Goal: Entertainment & Leisure: Consume media (video, audio)

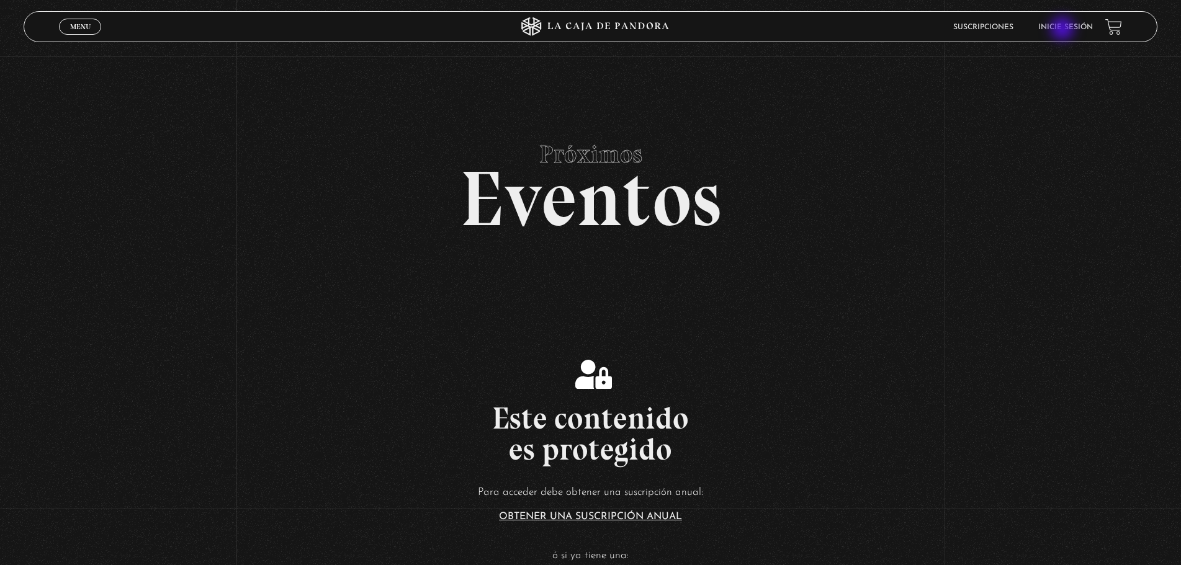
click at [1070, 29] on link "Inicie sesión" at bounding box center [1065, 27] width 55 height 7
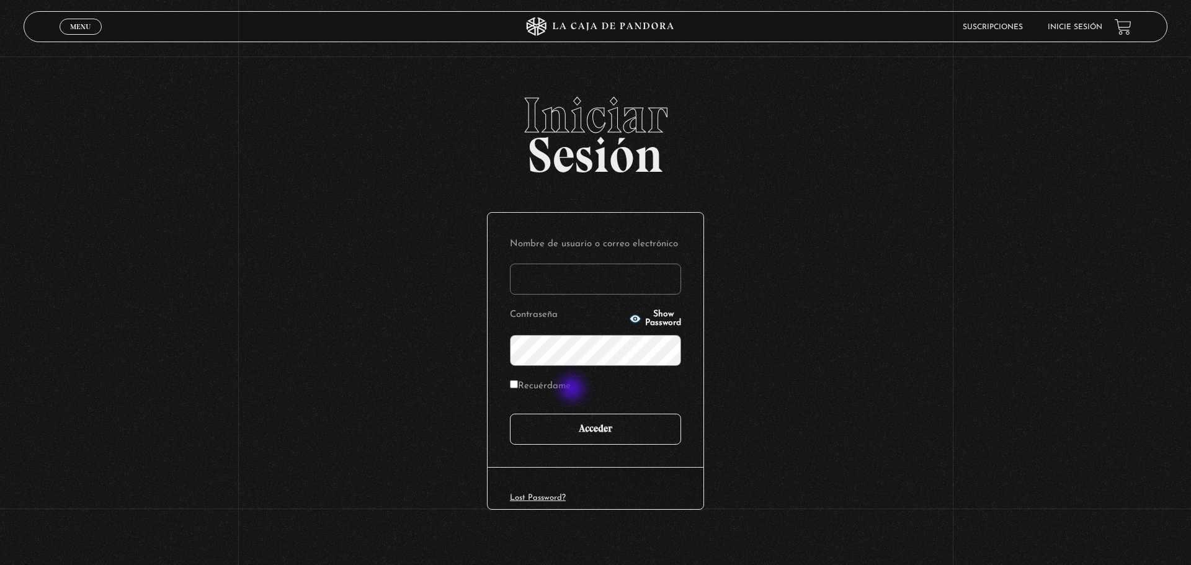
type input "[EMAIL_ADDRESS][DOMAIN_NAME]"
click at [573, 414] on input "Acceder" at bounding box center [595, 429] width 171 height 31
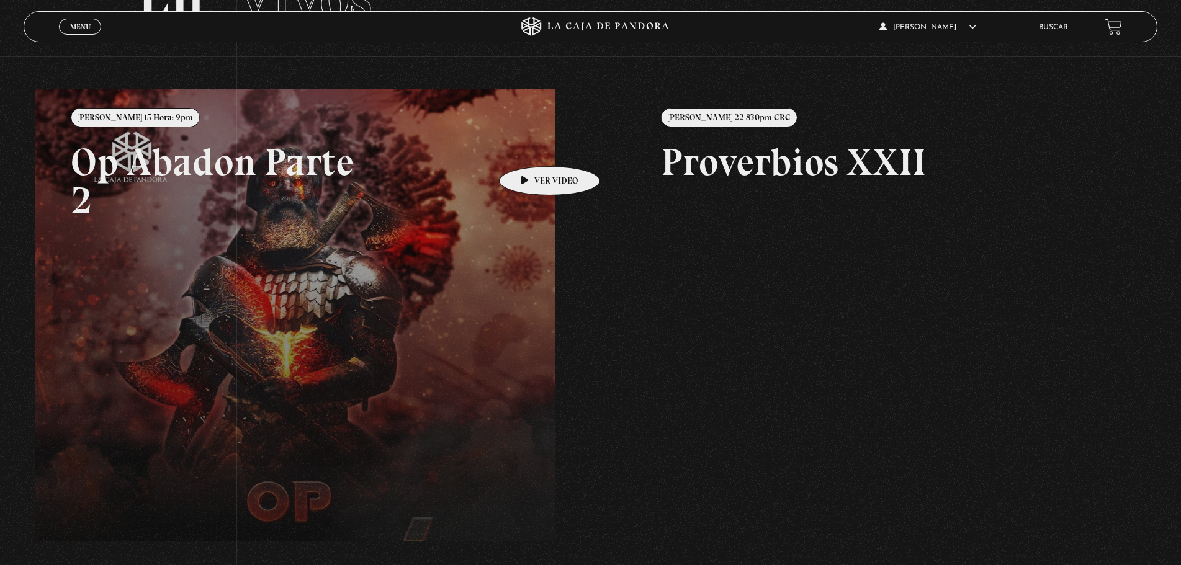
scroll to position [20, 0]
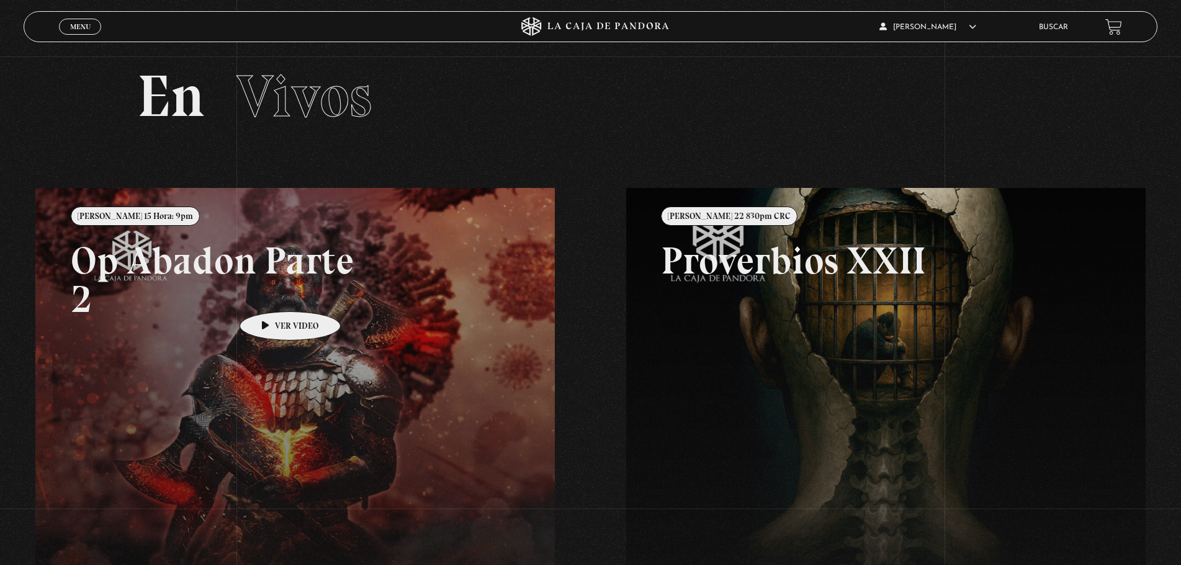
click at [271, 293] on link at bounding box center [625, 470] width 1181 height 565
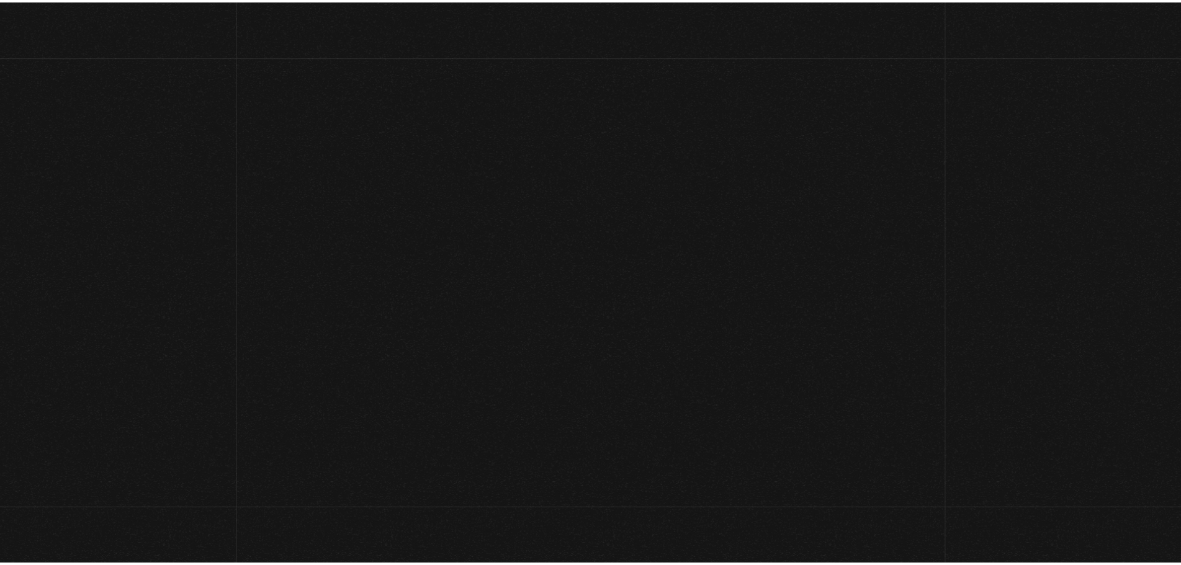
scroll to position [20, 0]
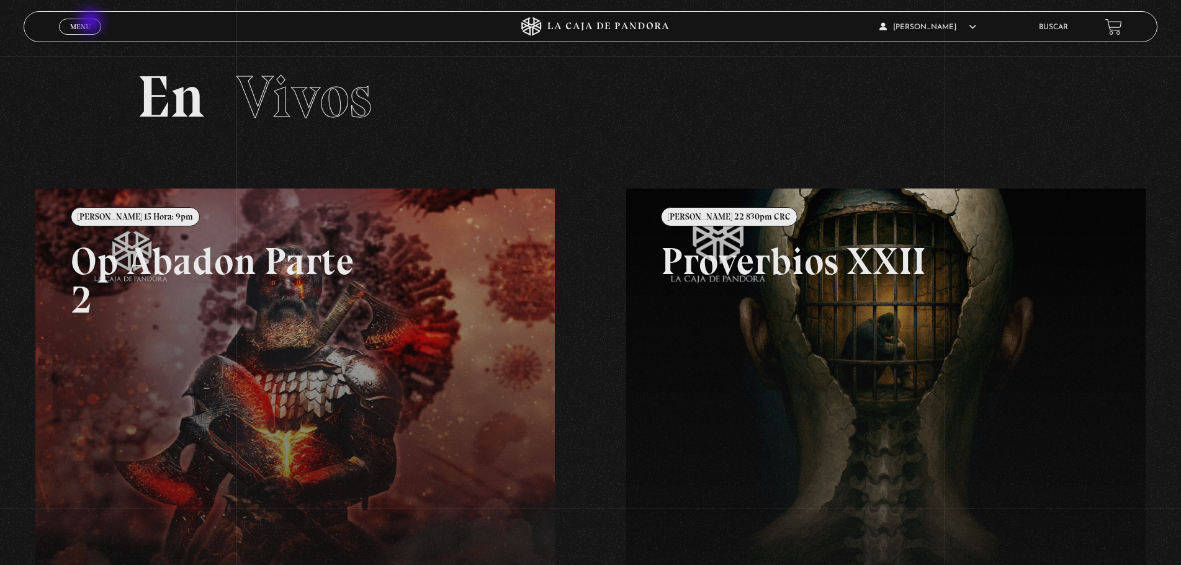
click at [92, 22] on link "Menu Cerrar" at bounding box center [80, 27] width 42 height 16
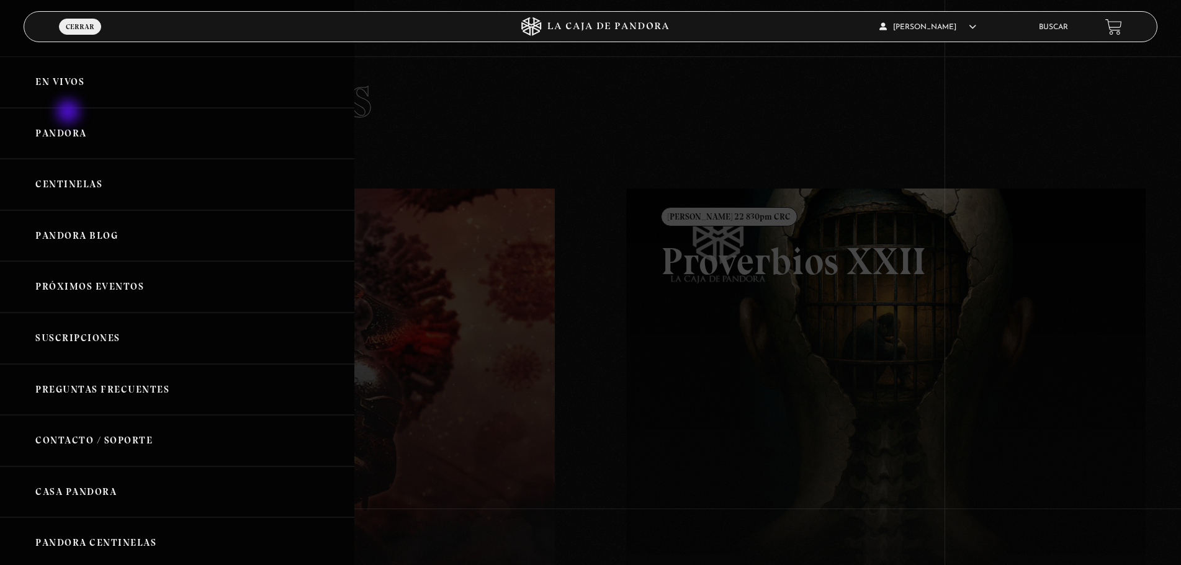
click at [70, 113] on link "Pandora" at bounding box center [177, 134] width 354 height 52
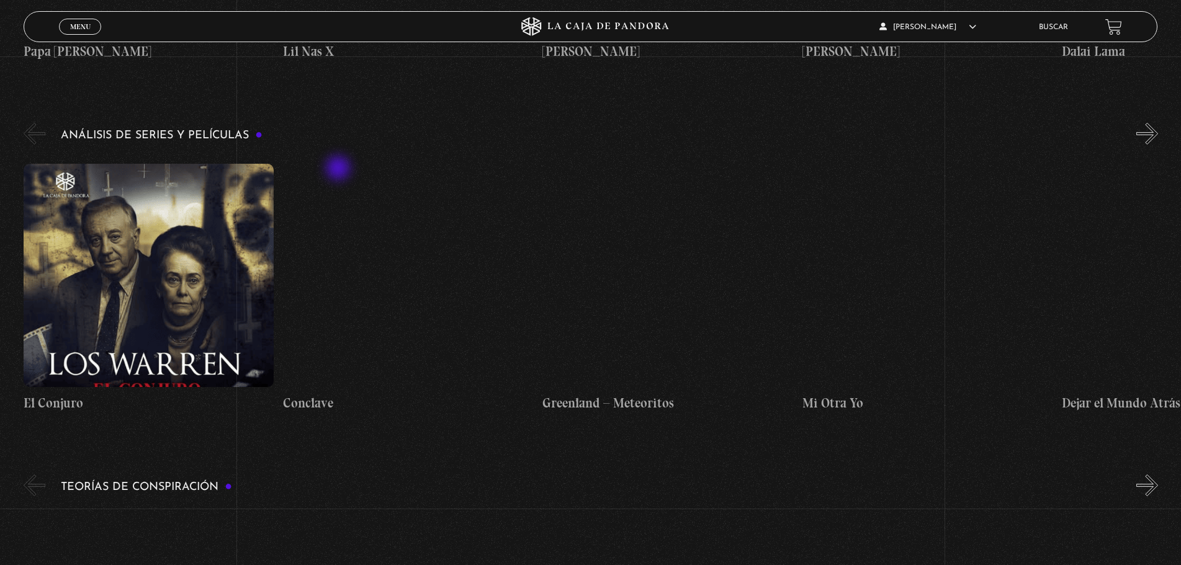
scroll to position [1551, 0]
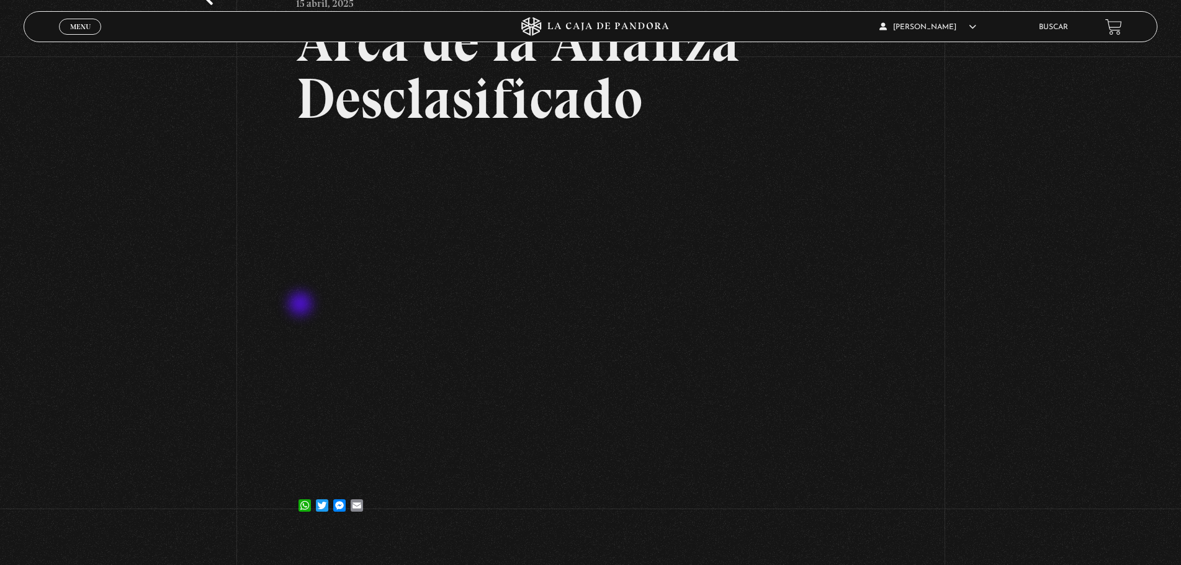
scroll to position [124, 0]
